Goal: Transaction & Acquisition: Purchase product/service

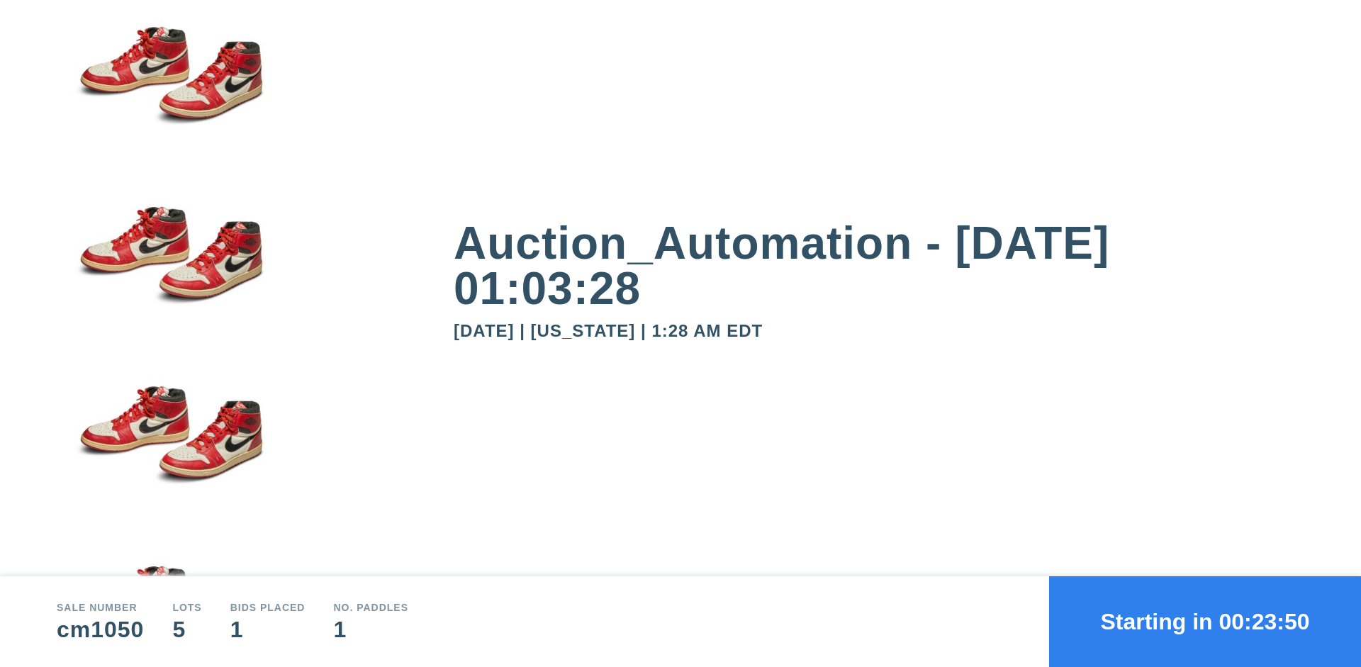
click at [1205, 622] on button "Starting in 00:23:50" at bounding box center [1205, 621] width 312 height 91
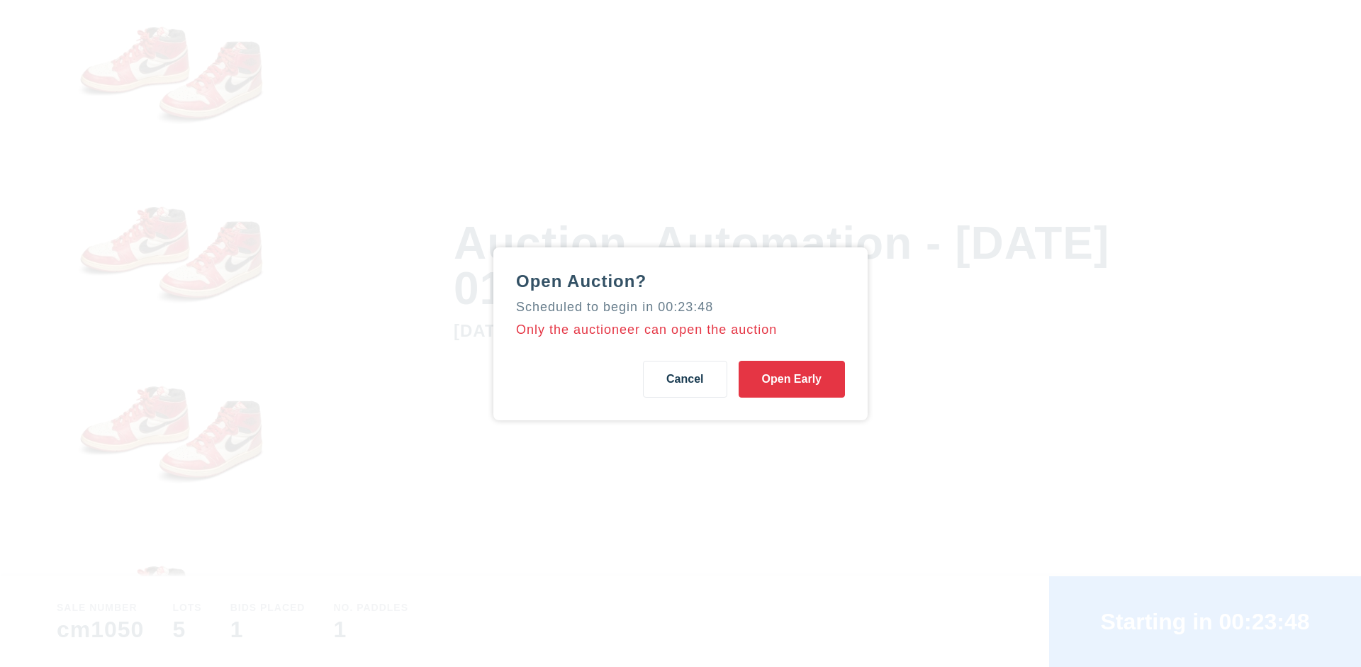
click at [792, 379] on button "Open Early" at bounding box center [792, 379] width 106 height 37
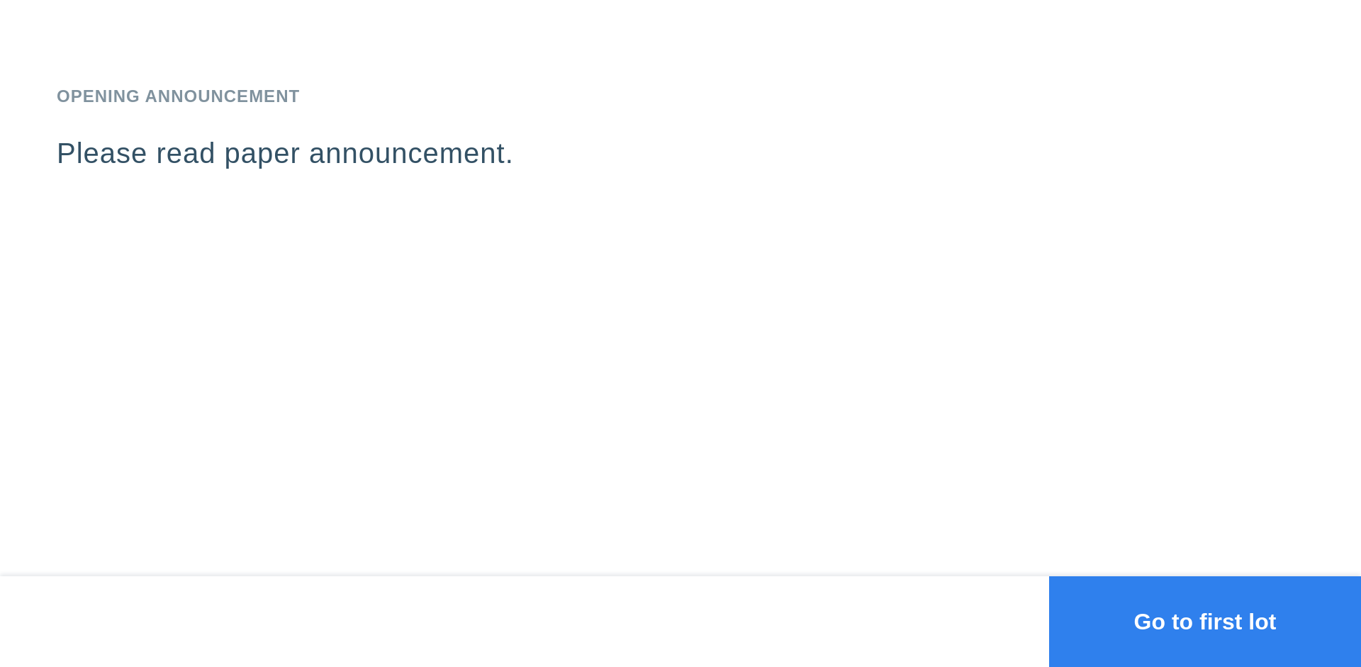
click at [1205, 622] on button "Go to first lot" at bounding box center [1205, 621] width 312 height 91
